Goal: Transaction & Acquisition: Purchase product/service

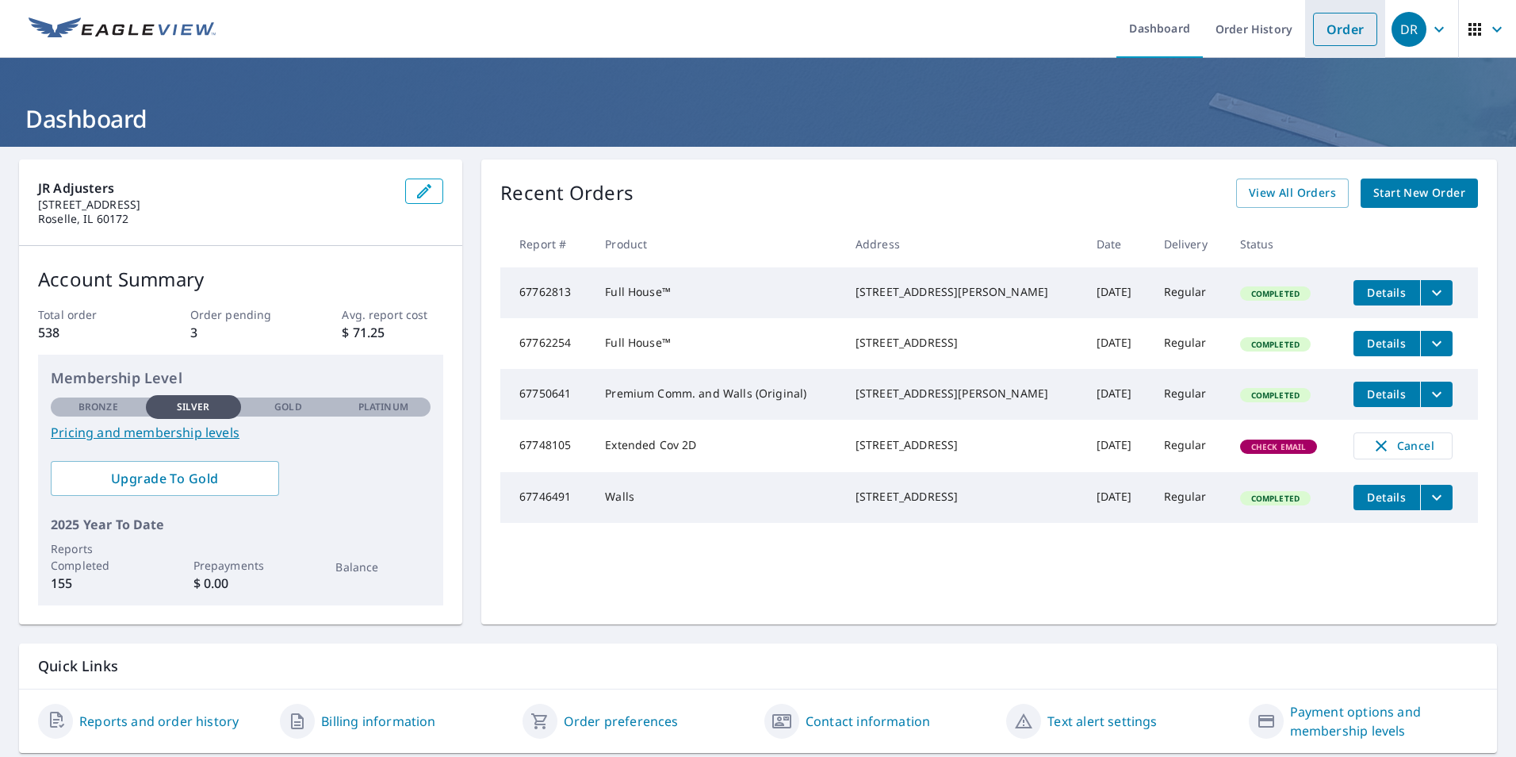
click at [1323, 34] on link "Order" at bounding box center [1345, 29] width 64 height 33
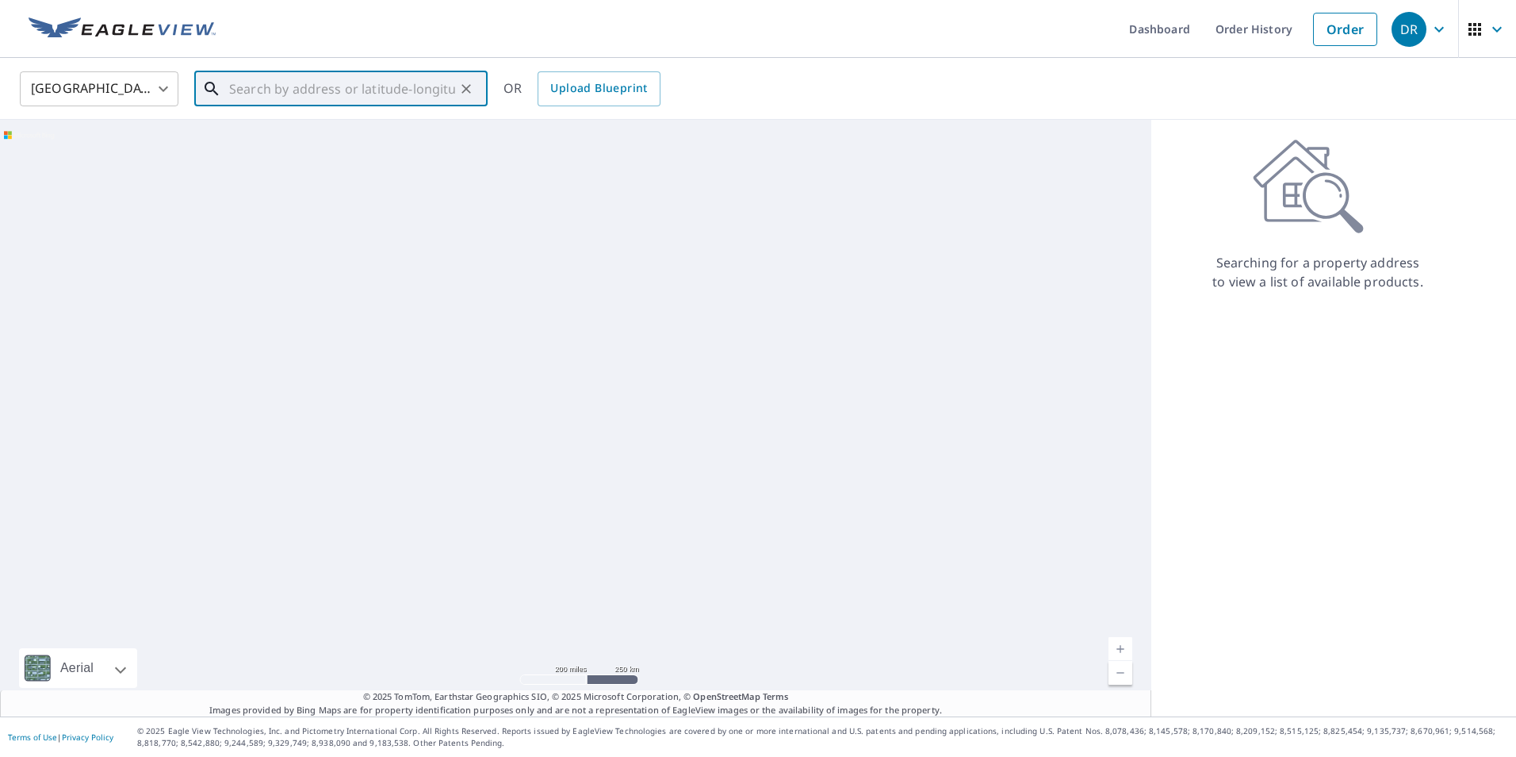
click at [391, 95] on input "text" at bounding box center [342, 89] width 226 height 44
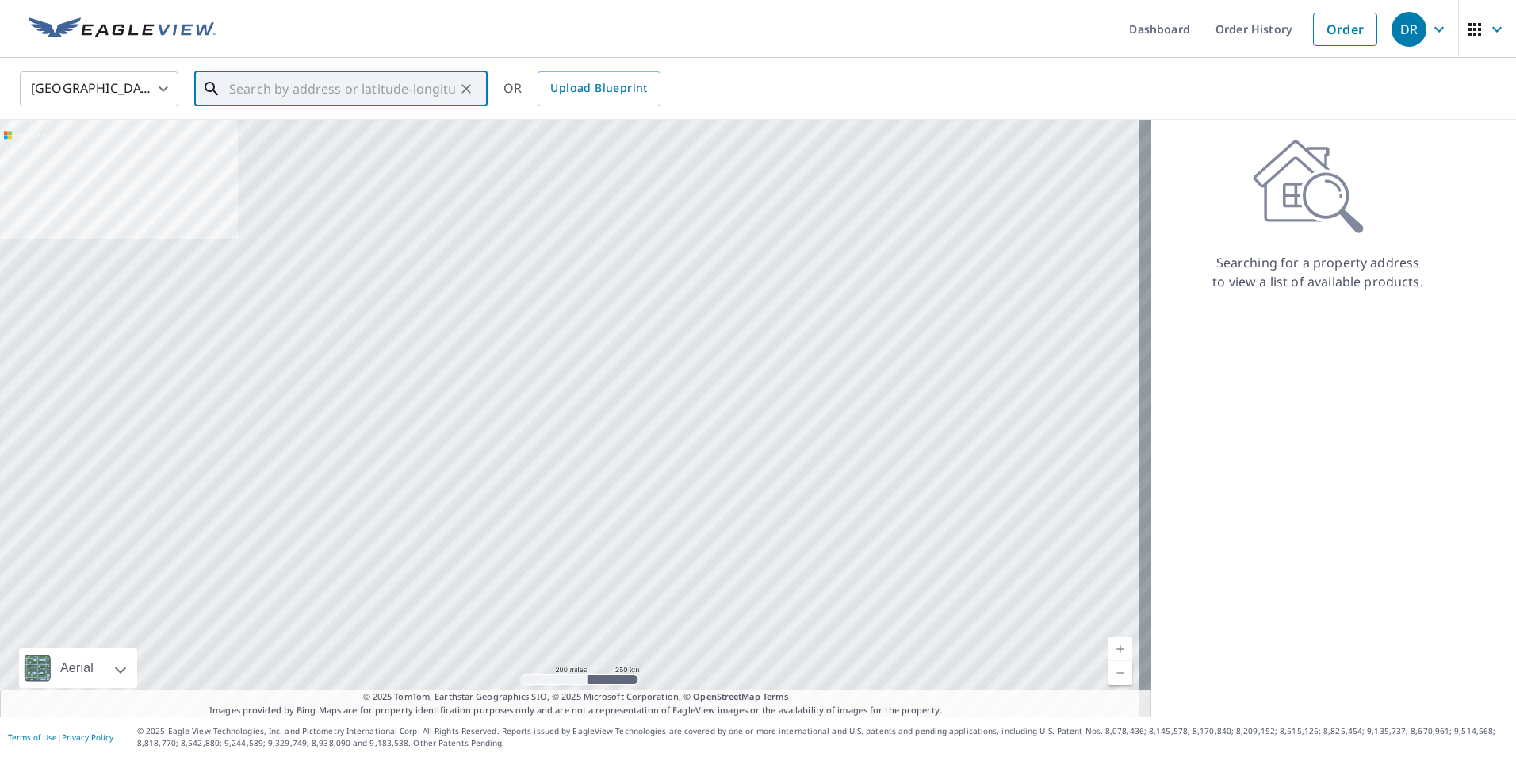
paste input "[STREET_ADDRESS]"
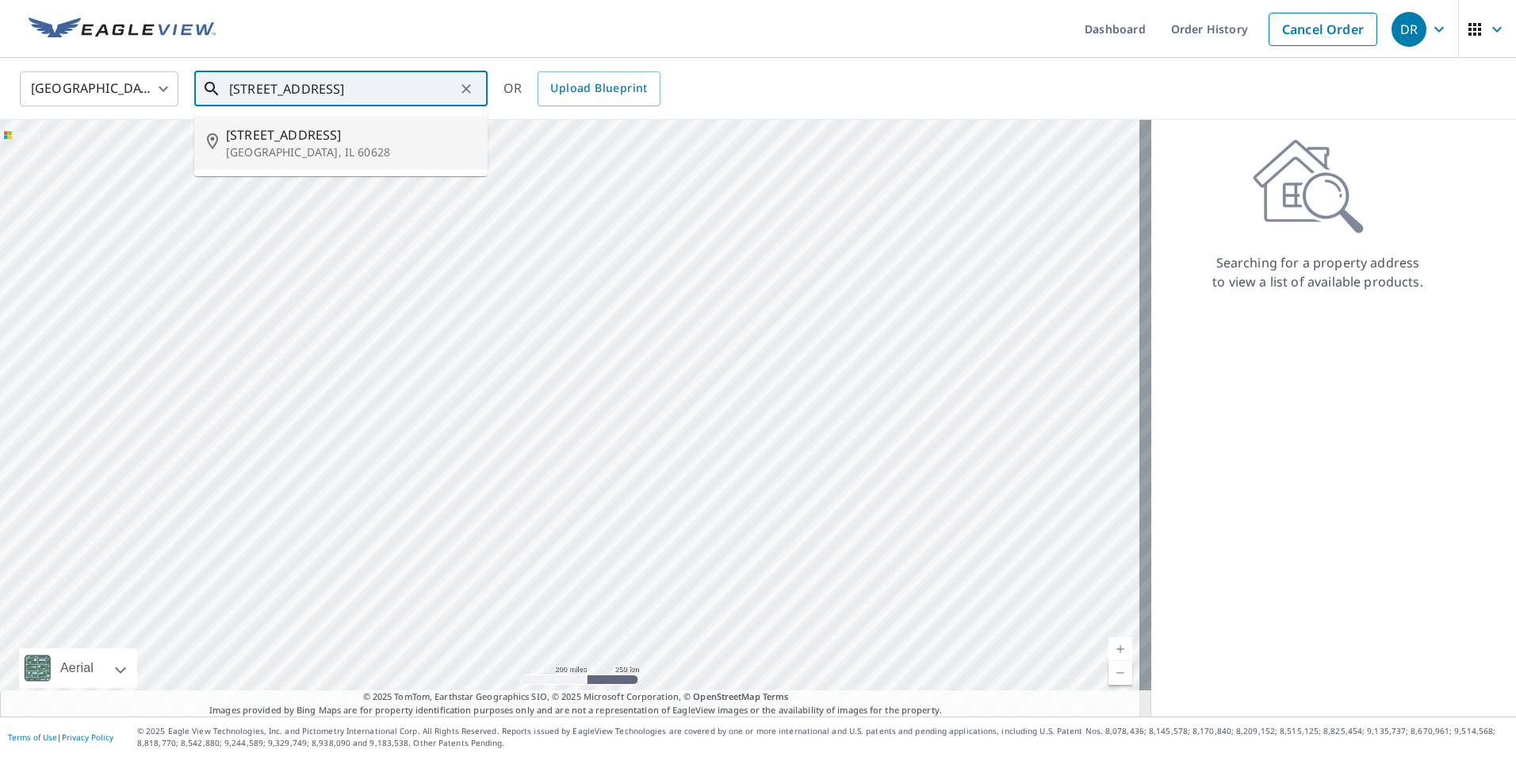
click at [388, 144] on p "[GEOGRAPHIC_DATA], IL 60628" at bounding box center [350, 152] width 249 height 16
type input "[STREET_ADDRESS]"
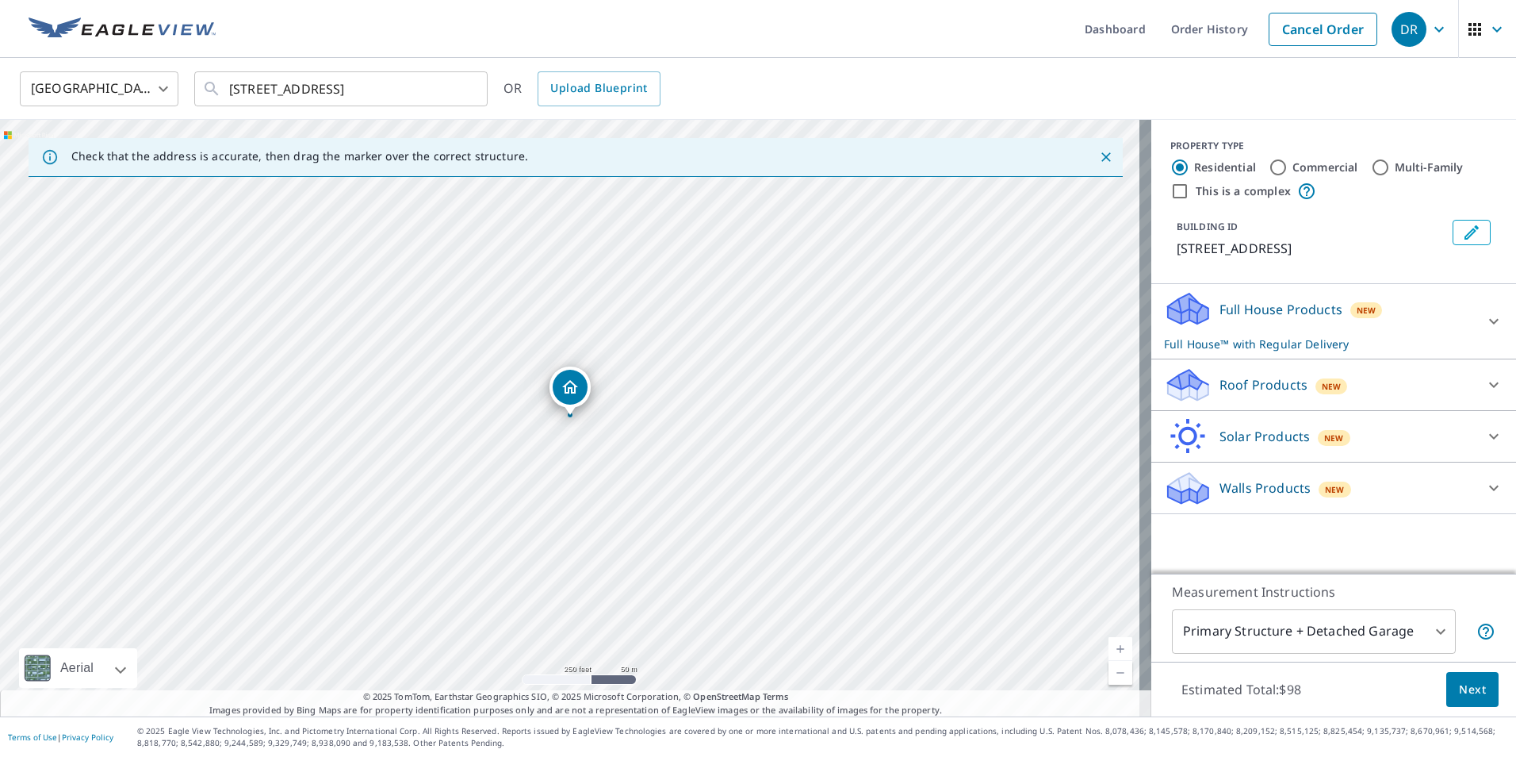
click at [1377, 320] on div "Full House Products New Full House™ with Regular Delivery" at bounding box center [1319, 321] width 311 height 62
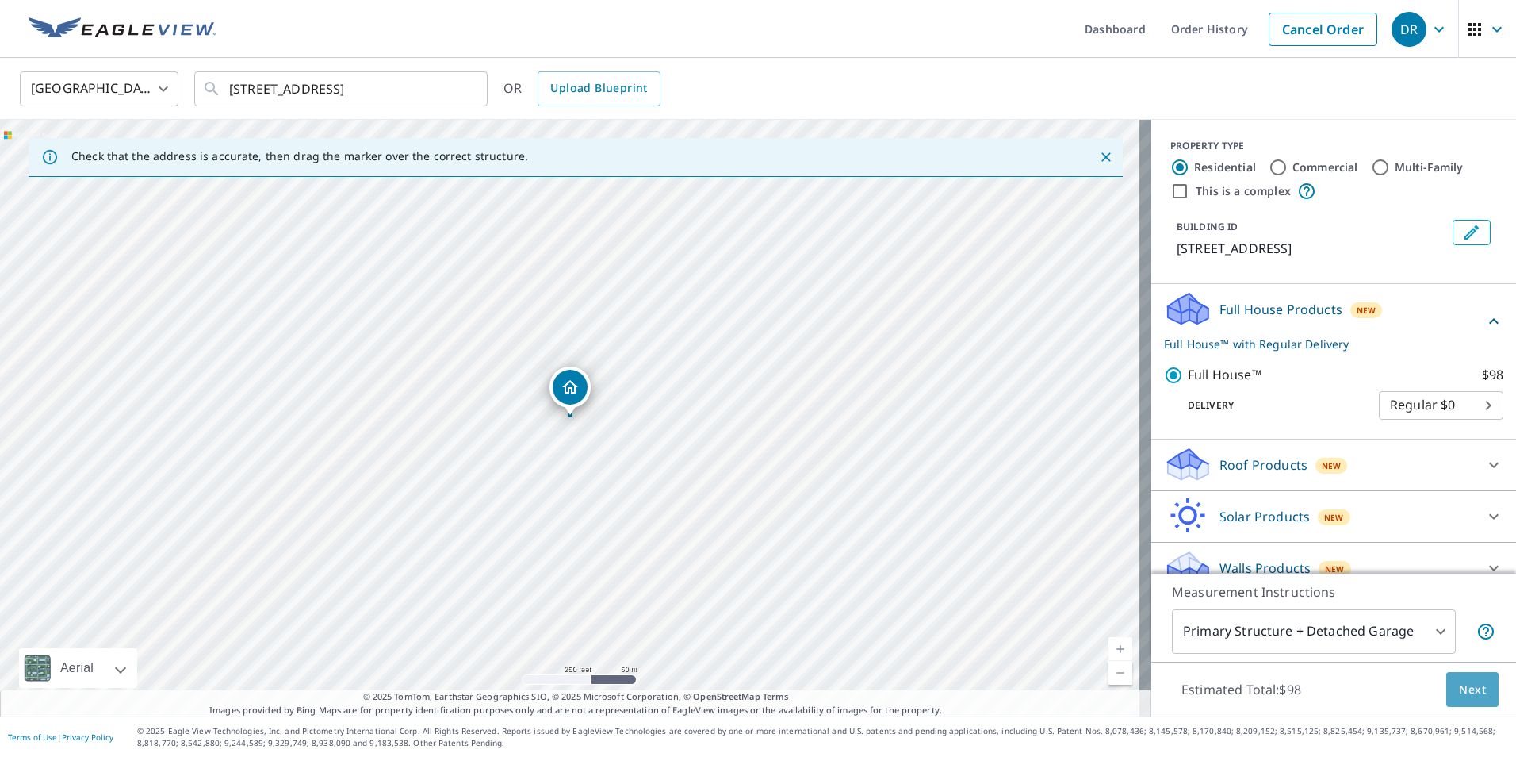
click at [1477, 695] on button "Next" at bounding box center [1472, 690] width 52 height 36
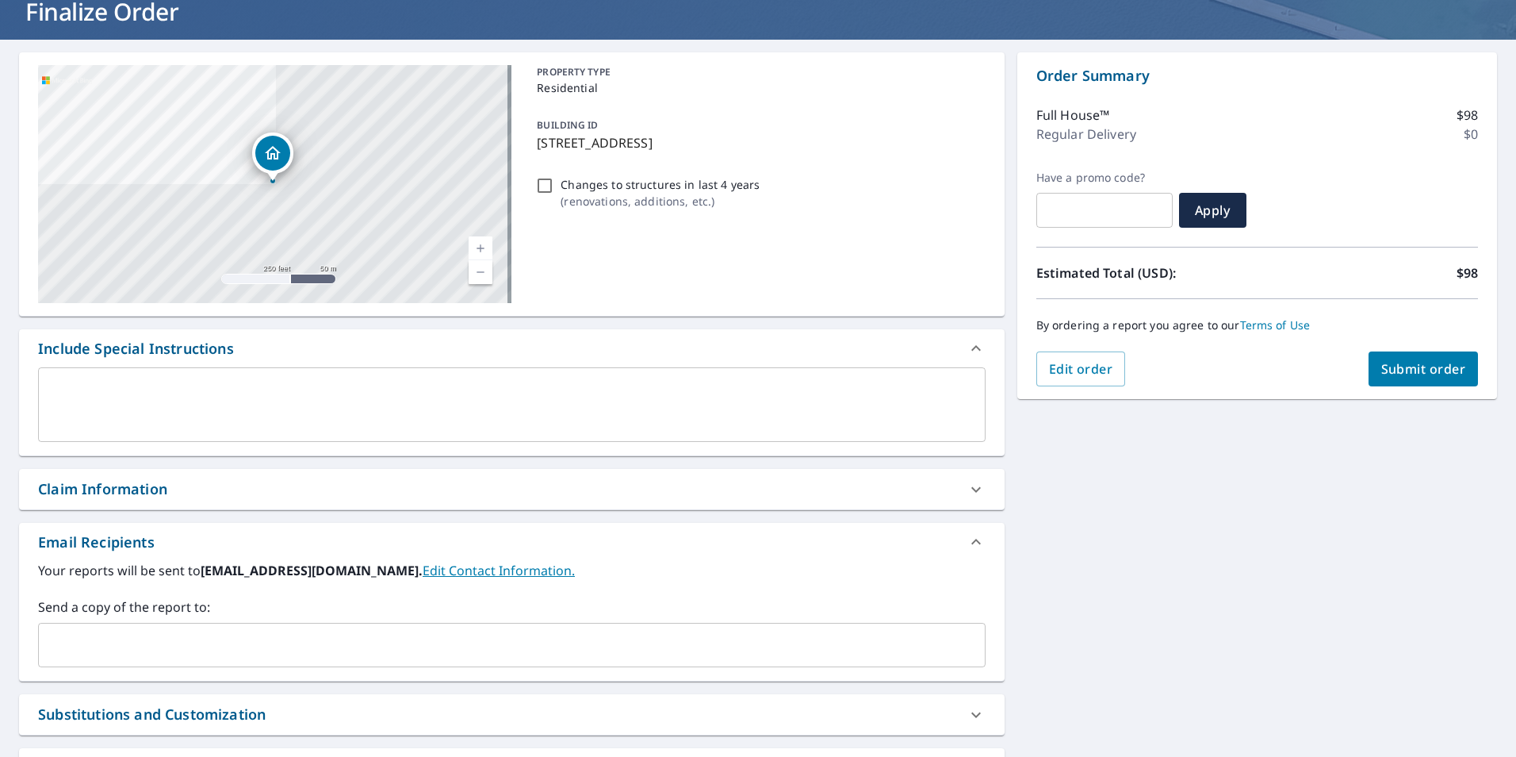
scroll to position [242, 0]
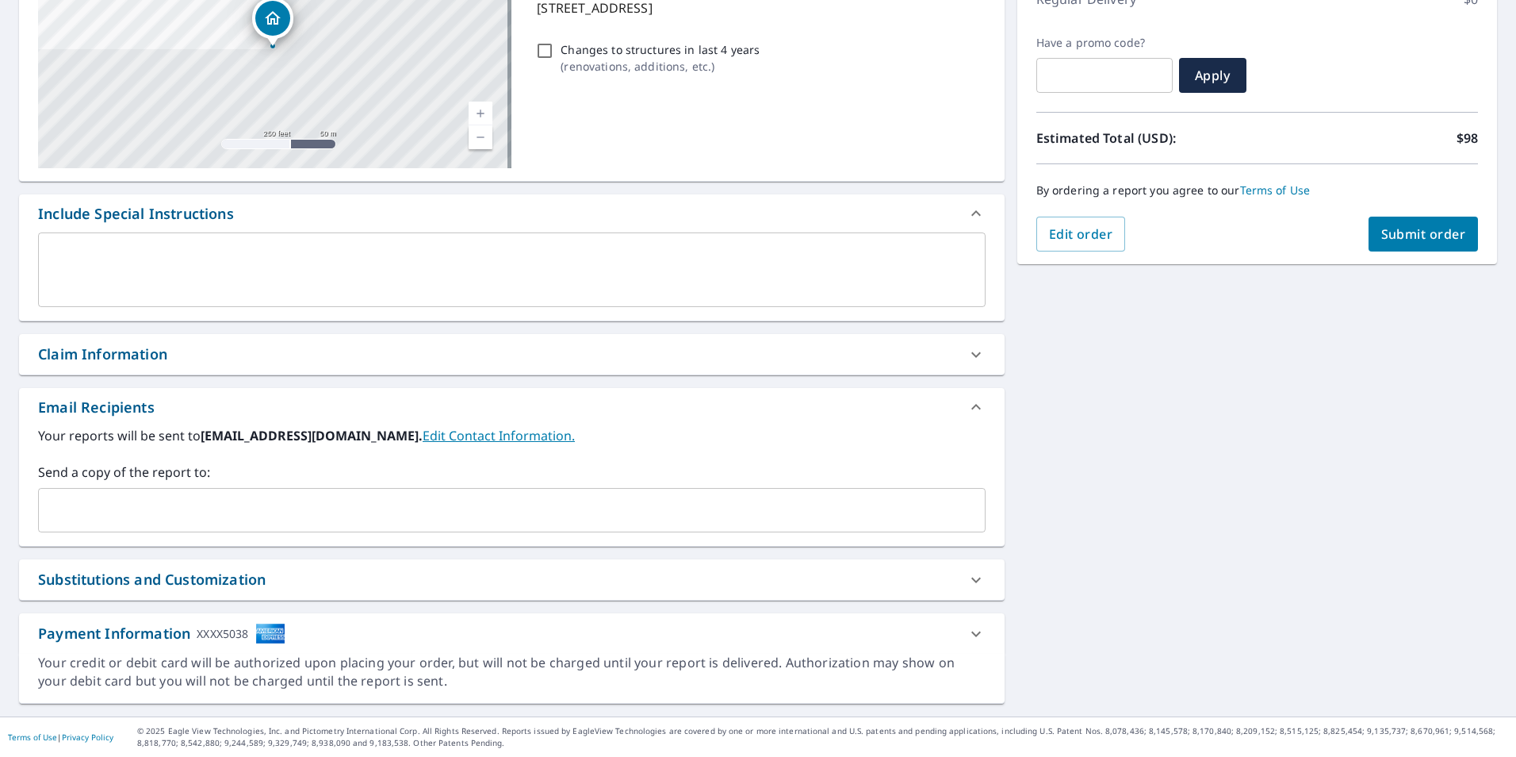
click at [515, 502] on input "text" at bounding box center [500, 510] width 910 height 30
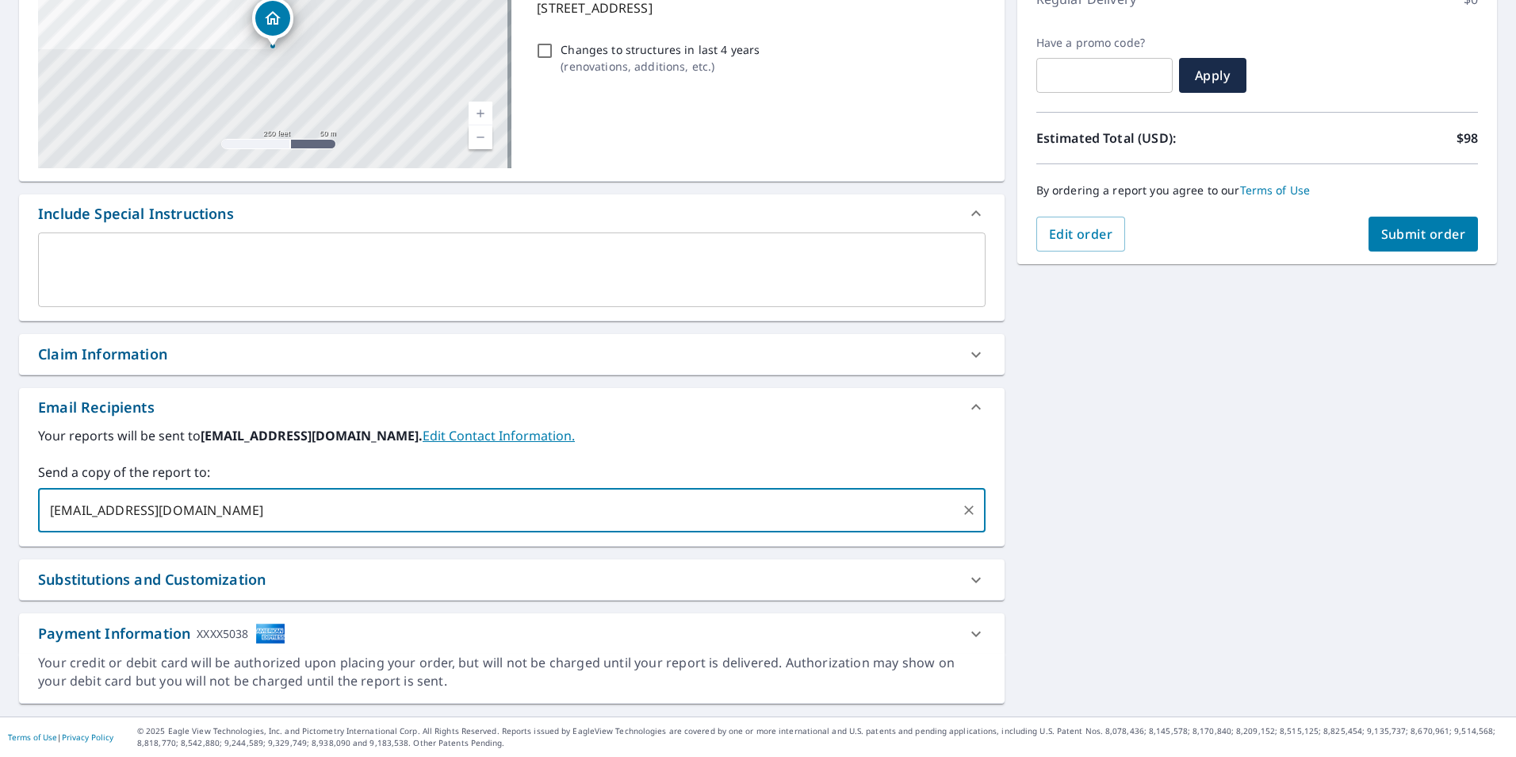
type input "[EMAIL_ADDRESS][DOMAIN_NAME]"
click at [1408, 247] on button "Submit order" at bounding box center [1424, 233] width 110 height 35
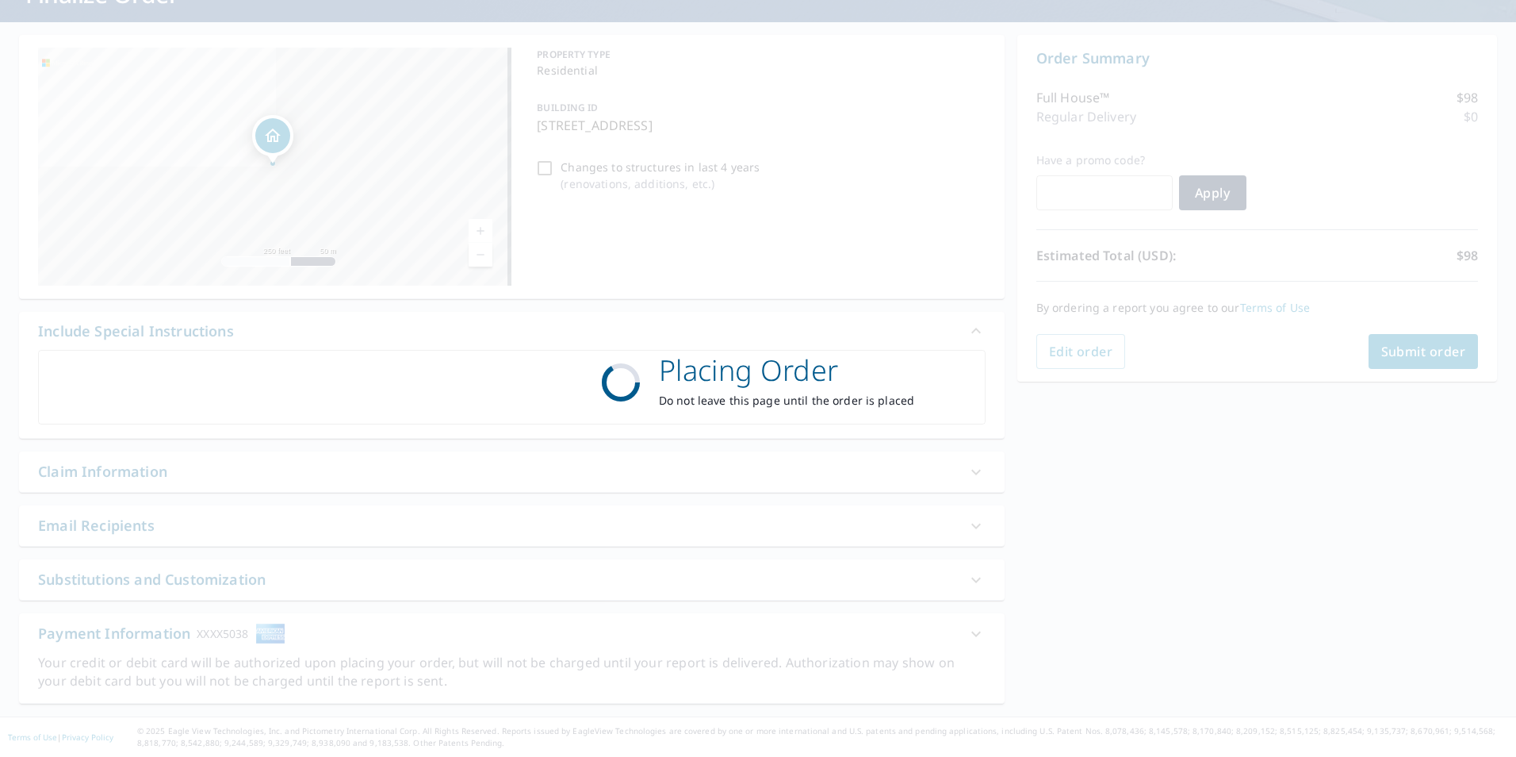
scroll to position [125, 0]
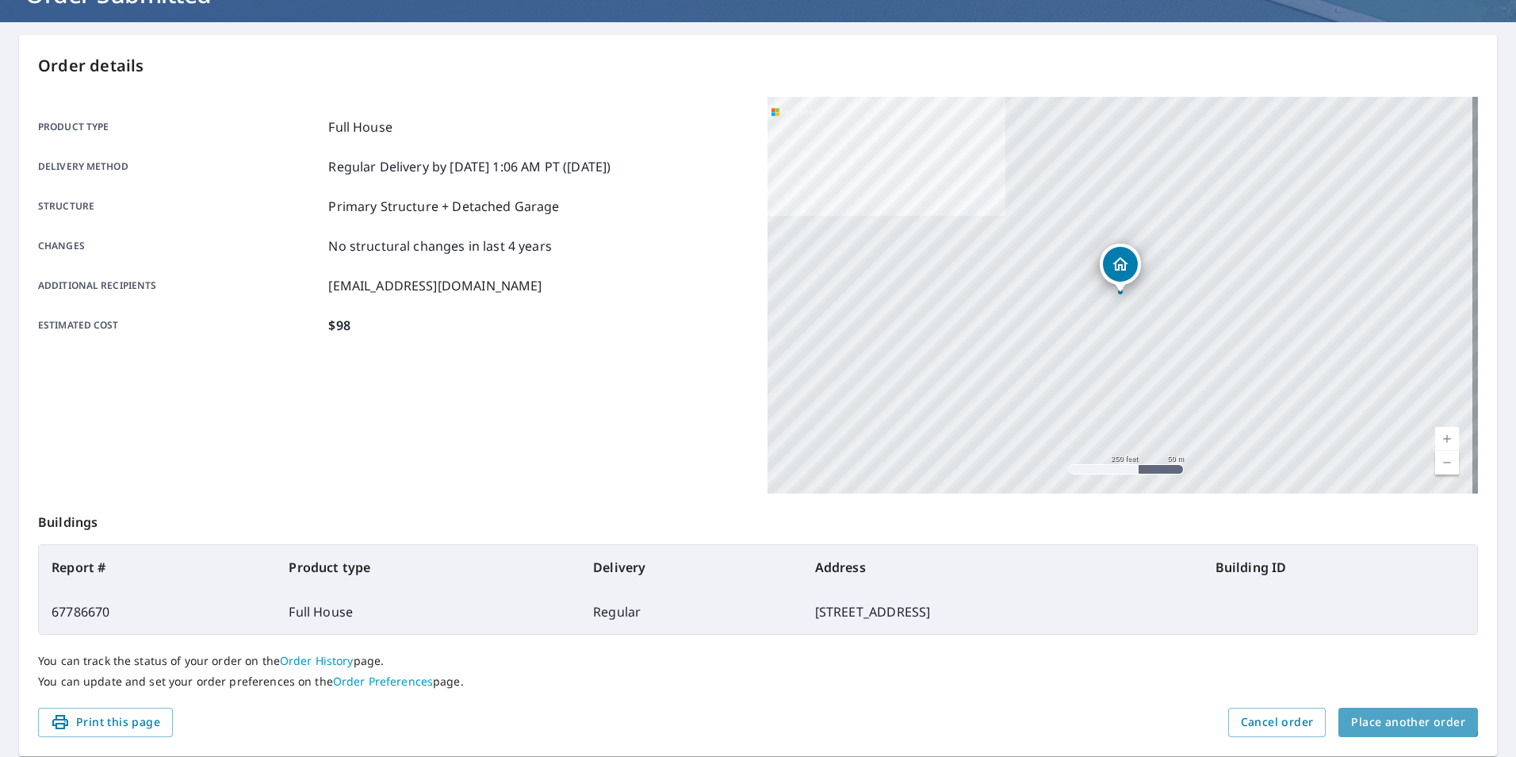
click at [1375, 712] on span "Place another order" at bounding box center [1408, 722] width 114 height 20
